Goal: Task Accomplishment & Management: Manage account settings

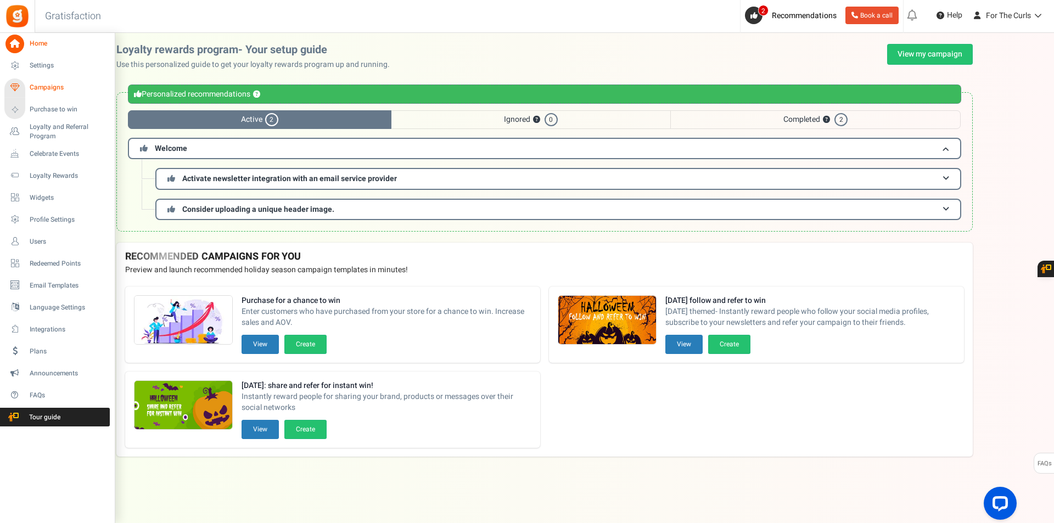
click at [57, 90] on span "Campaigns" at bounding box center [68, 87] width 77 height 9
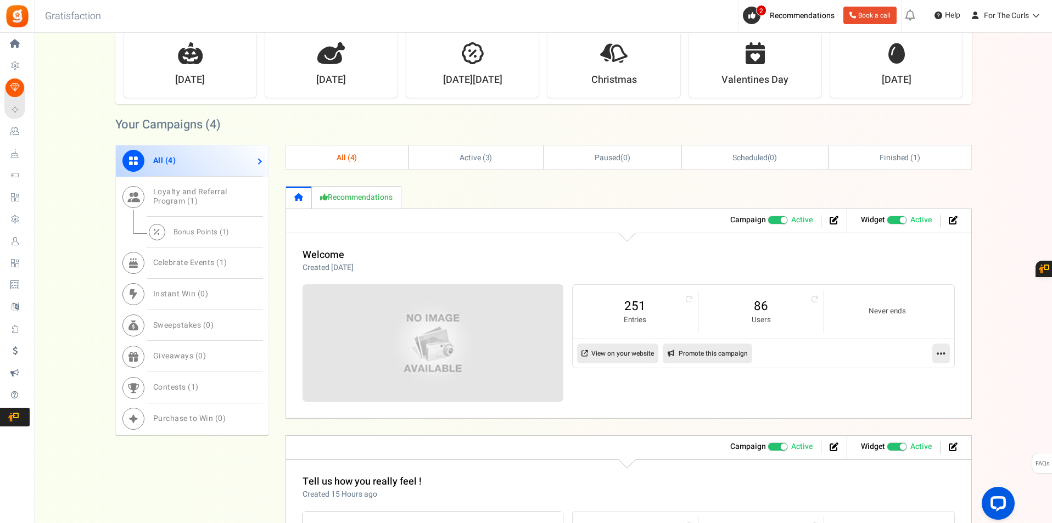
scroll to position [330, 0]
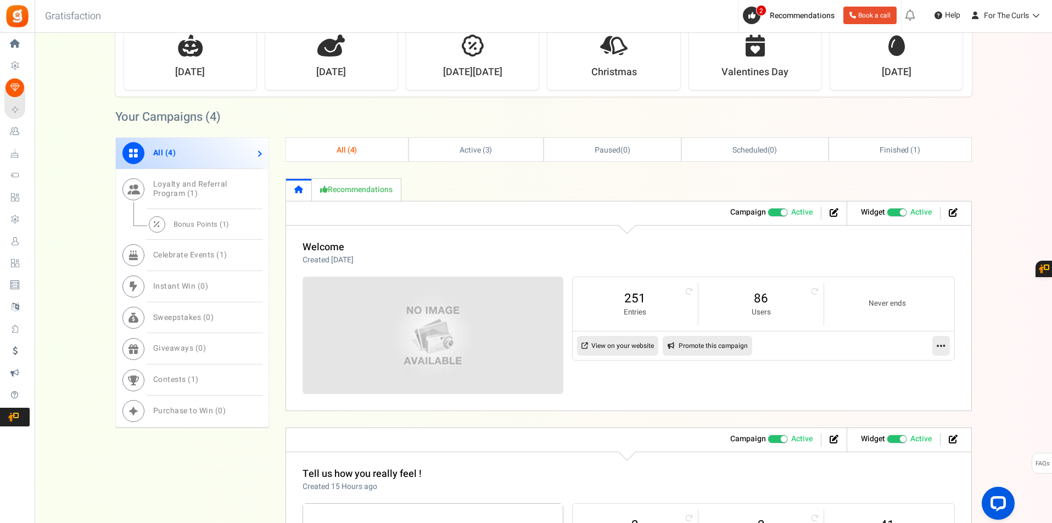
click at [618, 343] on link "View on your website" at bounding box center [617, 346] width 81 height 20
click at [721, 348] on link "Promote this campaign" at bounding box center [708, 346] width 90 height 20
type input "[URL][DOMAIN_NAME]"
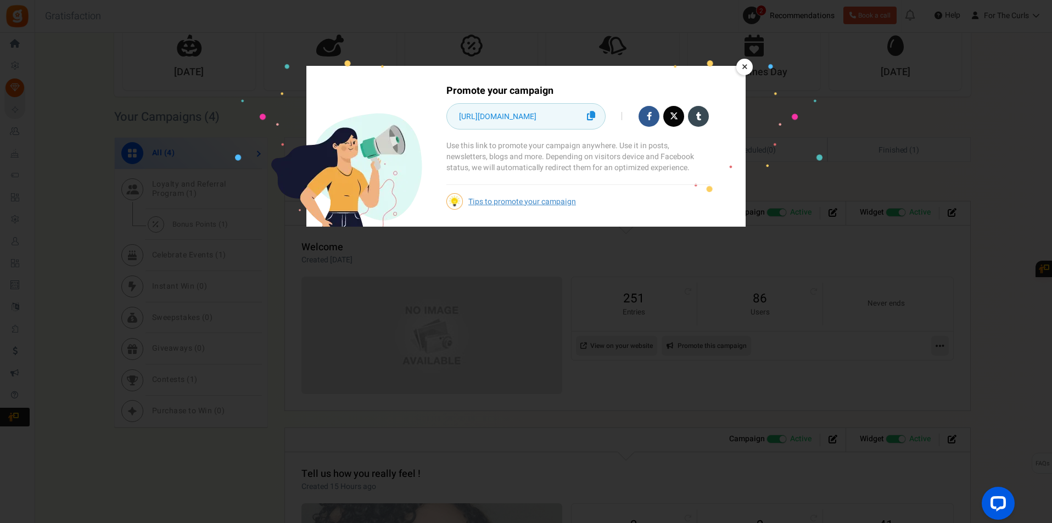
click at [598, 113] on link at bounding box center [591, 116] width 17 height 22
click at [579, 116] on input "[URL][DOMAIN_NAME]" at bounding box center [526, 117] width 136 height 12
click at [593, 113] on icon at bounding box center [591, 115] width 8 height 9
click at [748, 67] on link "×" at bounding box center [744, 67] width 16 height 16
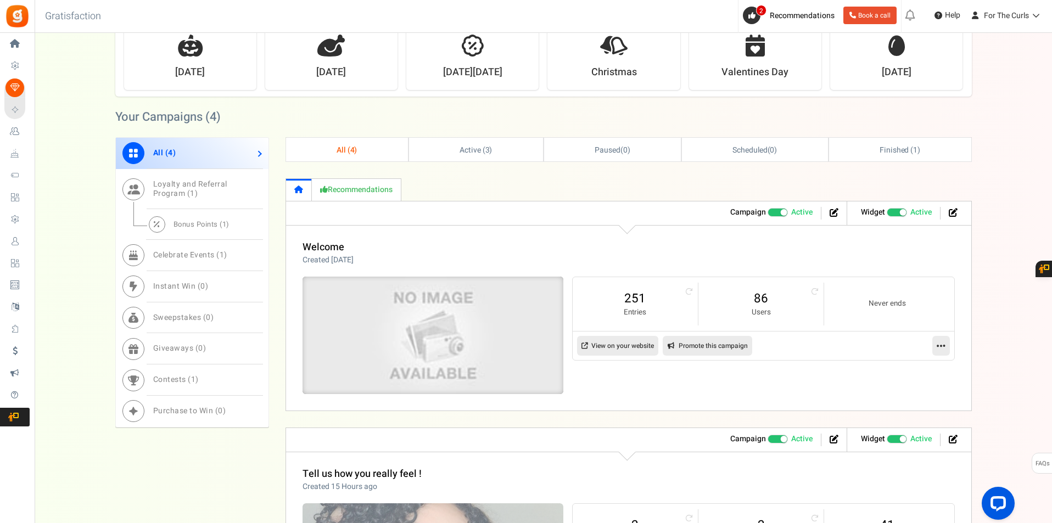
click at [477, 310] on img at bounding box center [433, 336] width 392 height 176
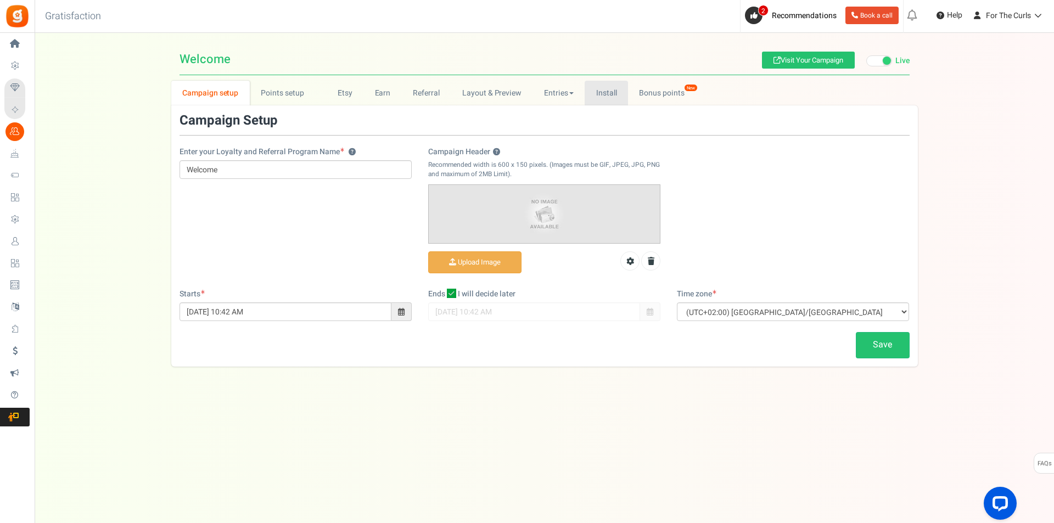
click at [597, 94] on link "Install" at bounding box center [606, 93] width 43 height 25
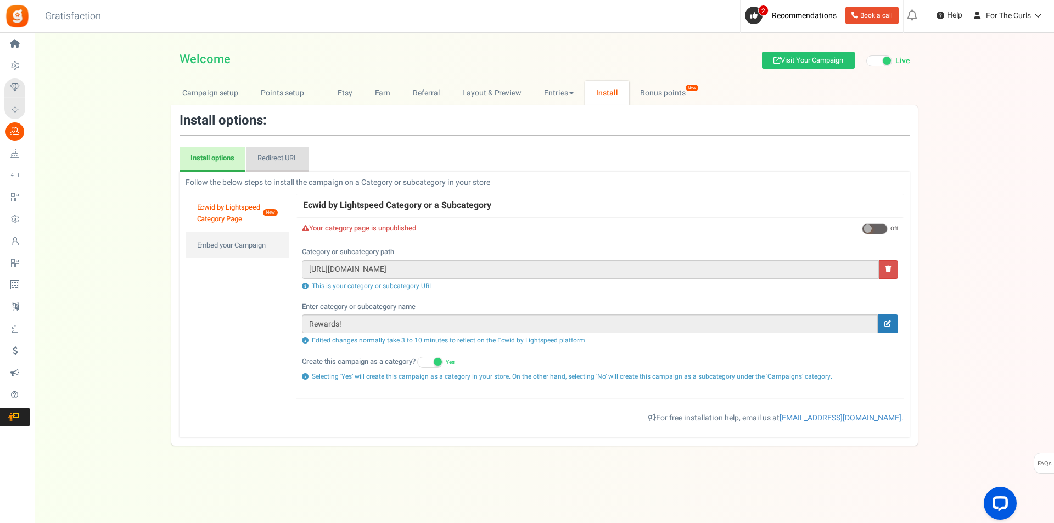
click at [283, 150] on link "Redirect URL" at bounding box center [278, 159] width 62 height 25
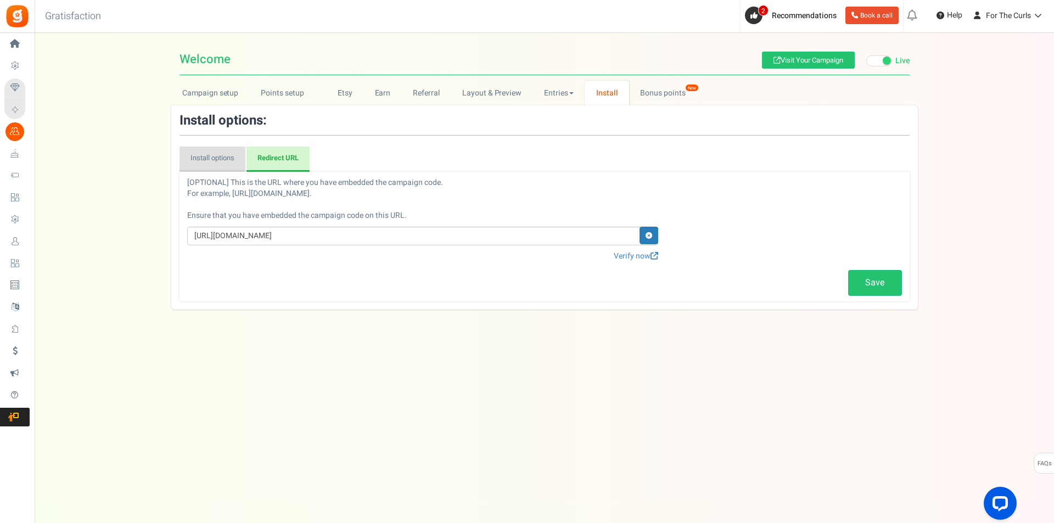
click at [224, 163] on link "Install options" at bounding box center [213, 159] width 66 height 25
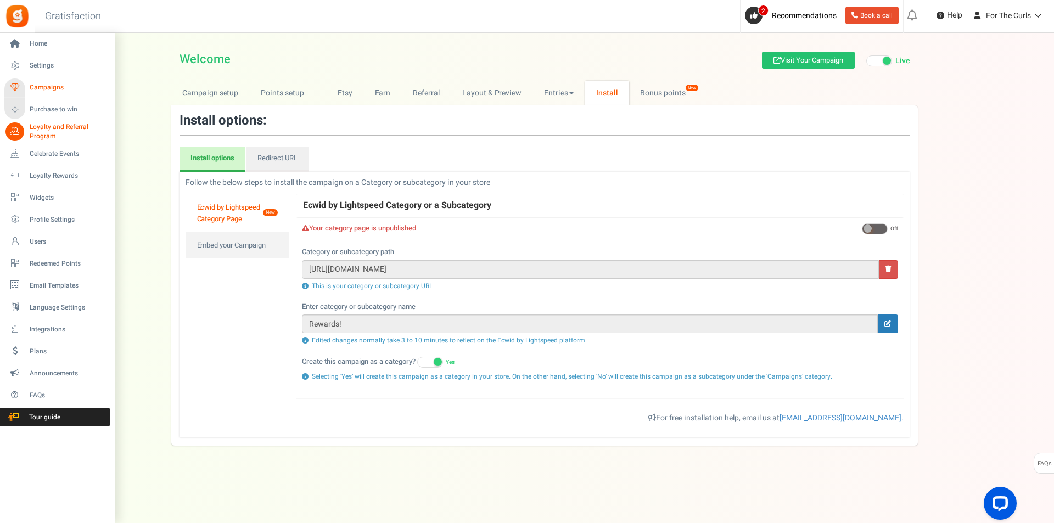
click at [65, 90] on span "Campaigns" at bounding box center [68, 87] width 77 height 9
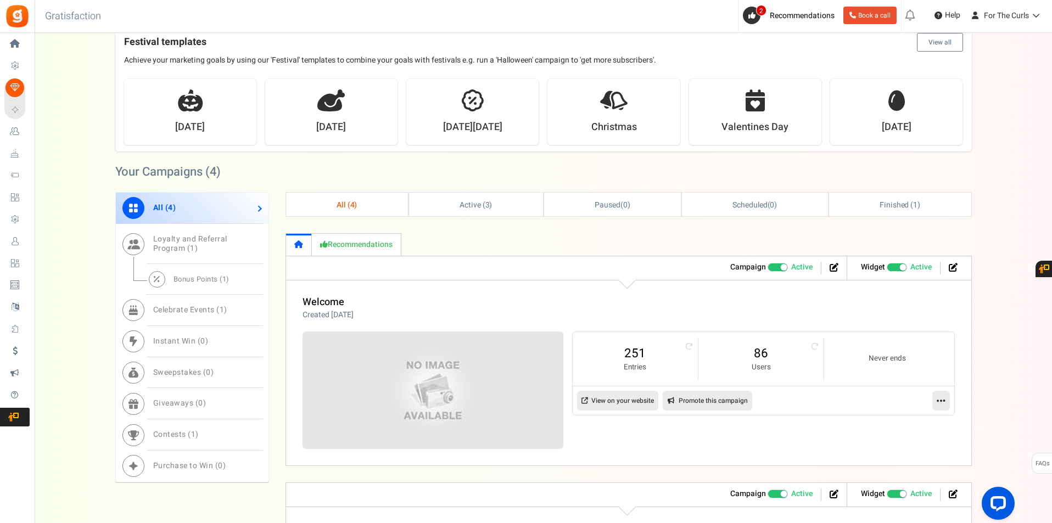
scroll to position [549, 0]
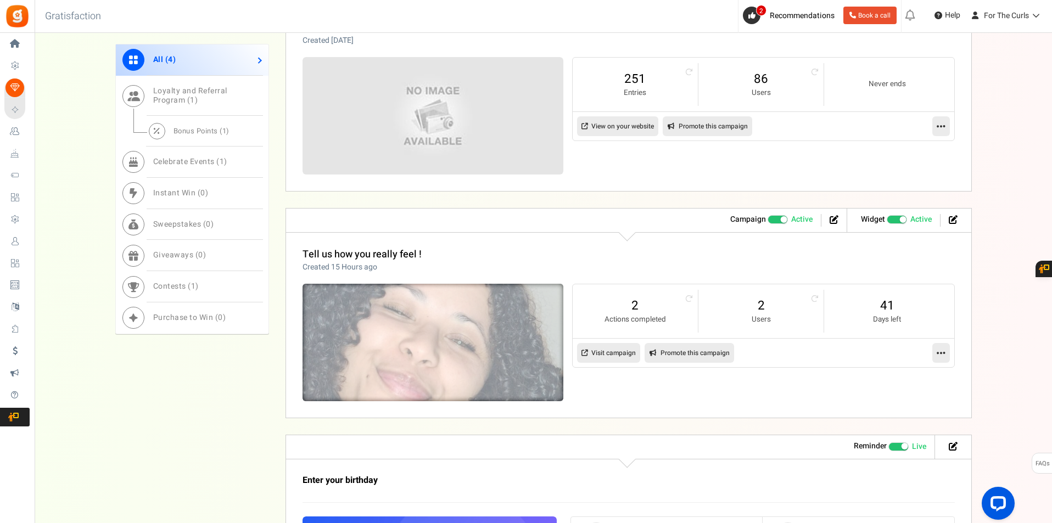
click at [520, 355] on img at bounding box center [433, 343] width 392 height 176
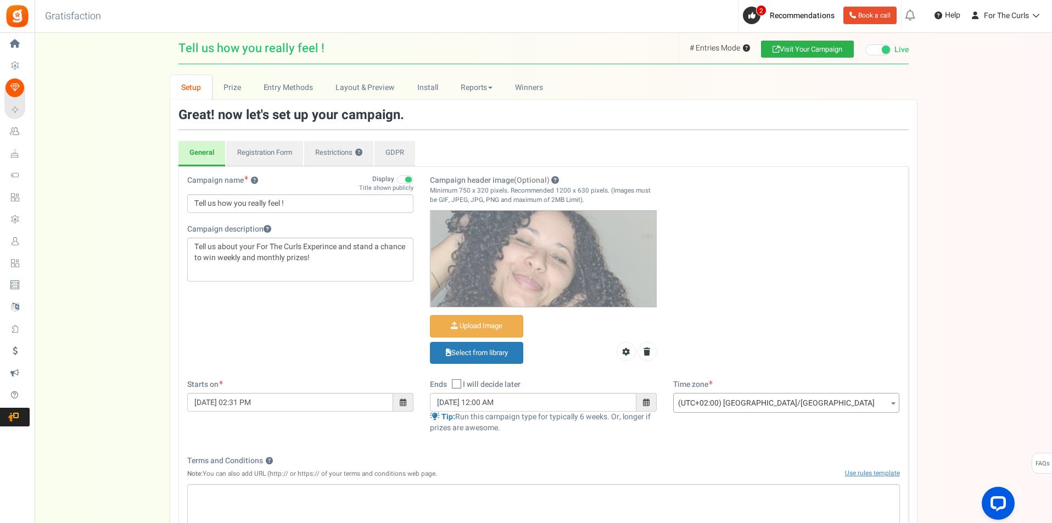
click at [820, 56] on link "Visit Your Campaign" at bounding box center [807, 49] width 93 height 17
click at [470, 83] on link "Reports" at bounding box center [476, 87] width 55 height 25
click at [489, 130] on link "Users" at bounding box center [493, 128] width 88 height 16
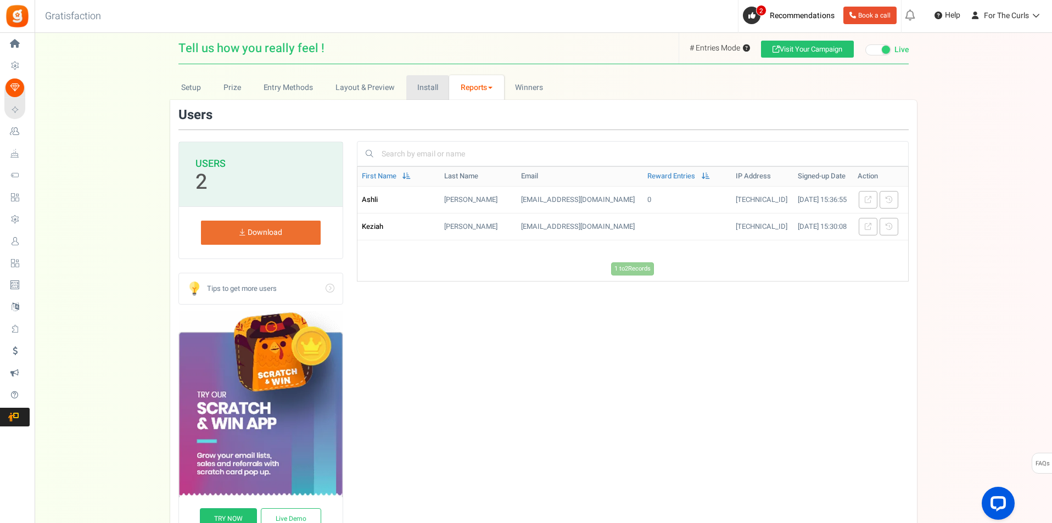
click at [438, 88] on link "Install" at bounding box center [427, 87] width 43 height 25
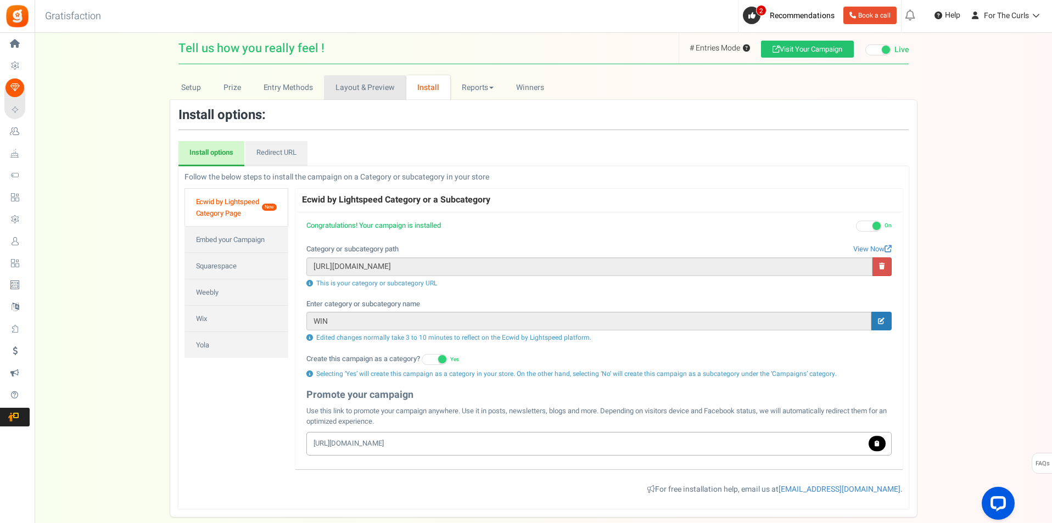
click at [390, 90] on link "Layout & Preview" at bounding box center [365, 87] width 82 height 25
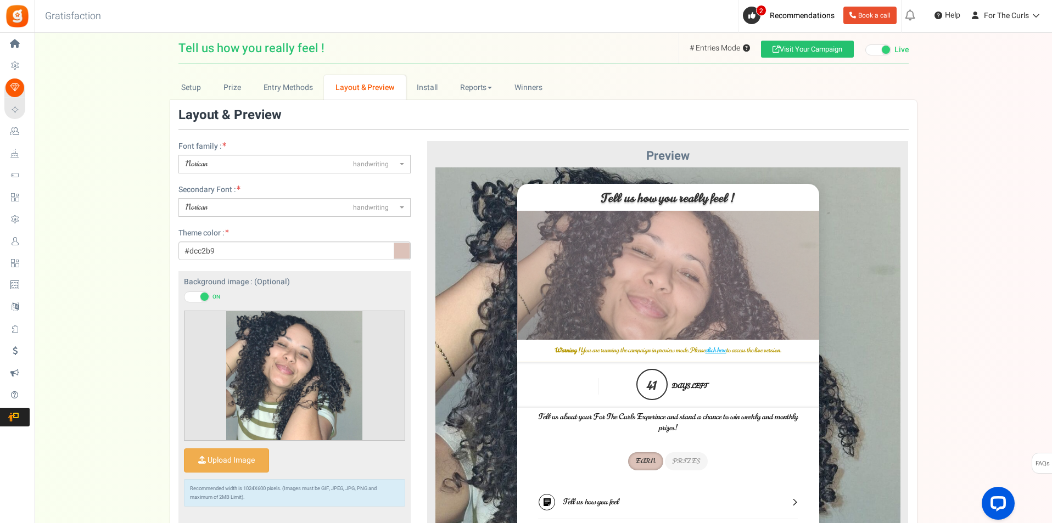
click at [407, 164] on span "Norican handwriting" at bounding box center [294, 164] width 232 height 19
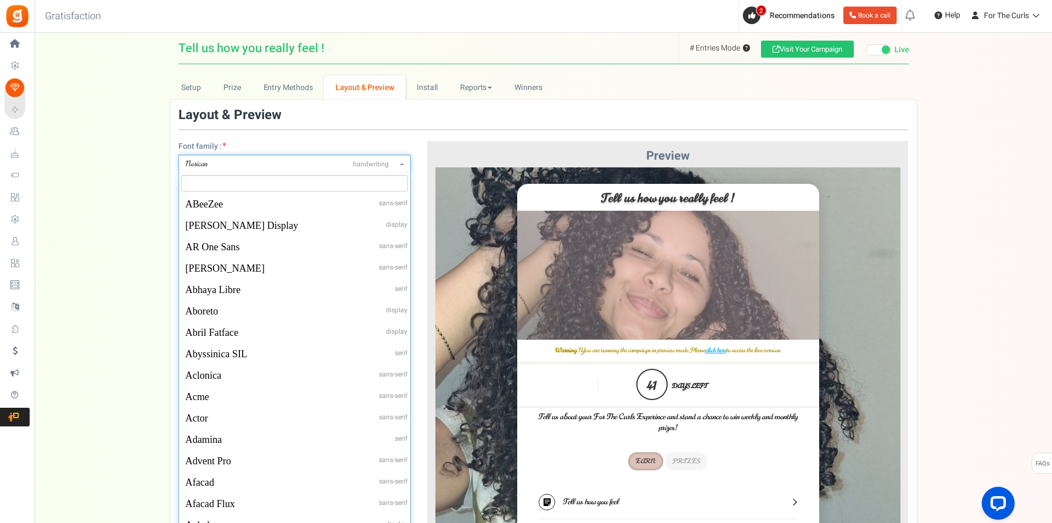
scroll to position [21527, 0]
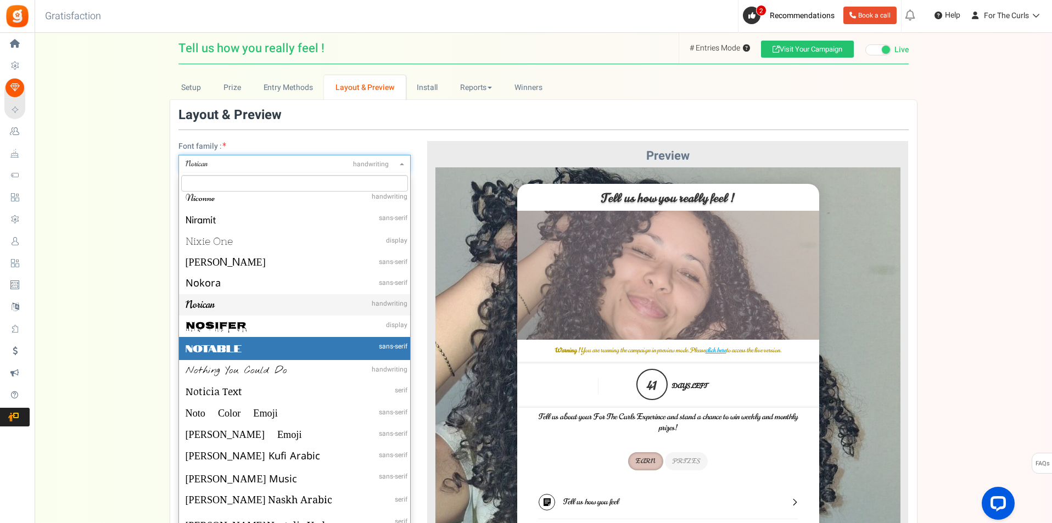
click at [51, 278] on div "Setup Prize Entry Methods Reward Setup Refer a Friend Layout & Preview Layout &…" at bounding box center [544, 353] width 1018 height 557
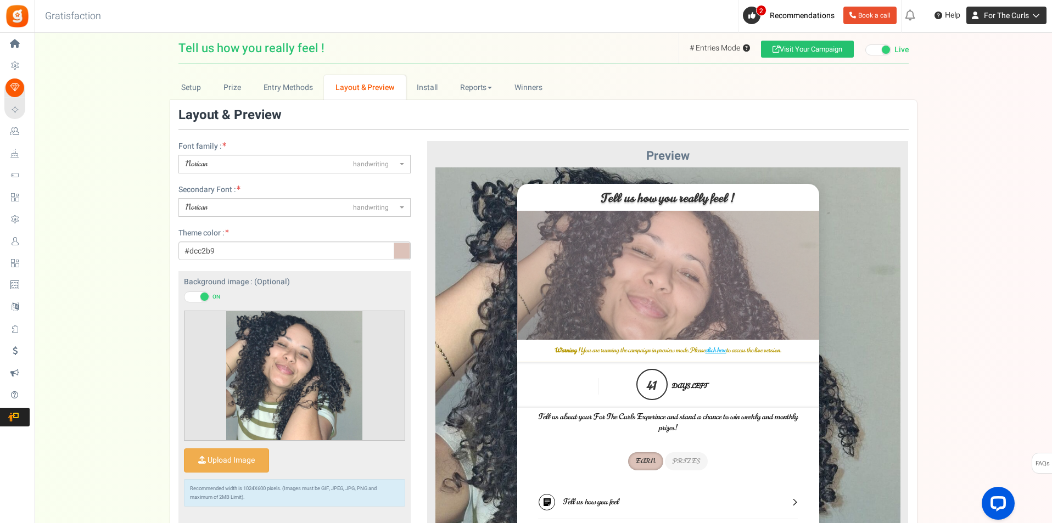
click at [1030, 16] on icon at bounding box center [1034, 16] width 11 height 8
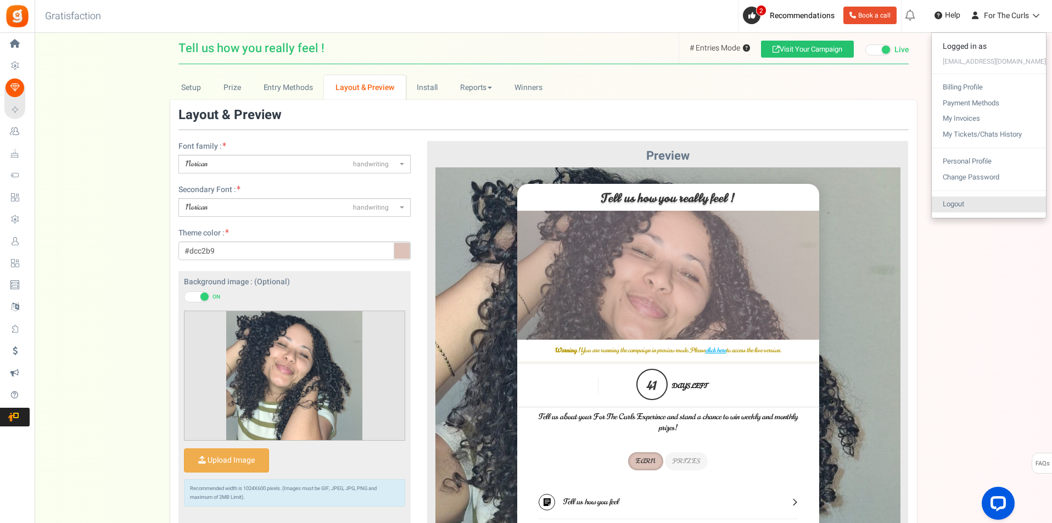
click at [982, 205] on link "Logout" at bounding box center [989, 205] width 114 height 16
